Goal: Navigation & Orientation: Find specific page/section

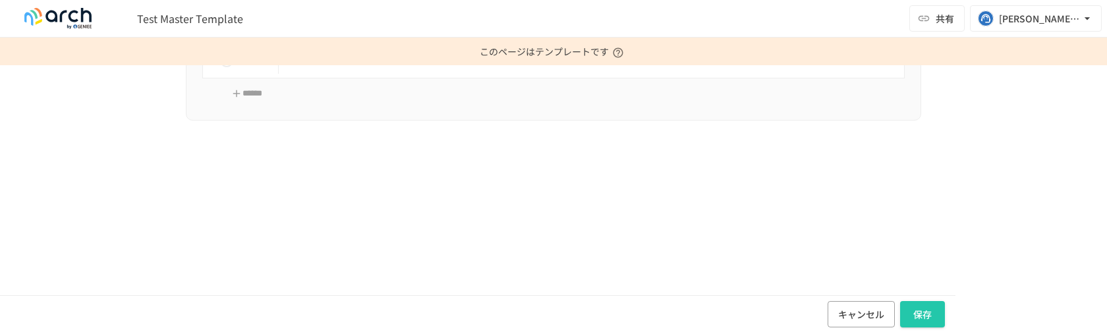
scroll to position [269, 0]
